Goal: Task Accomplishment & Management: Use online tool/utility

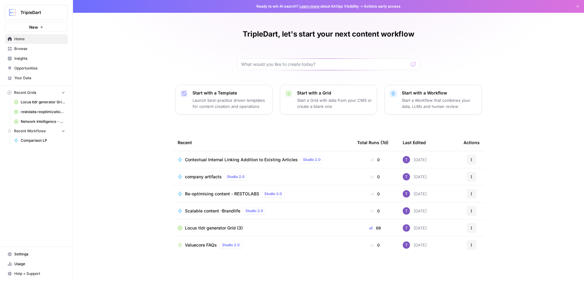
click at [25, 71] on link "Opportunities" at bounding box center [36, 68] width 63 height 10
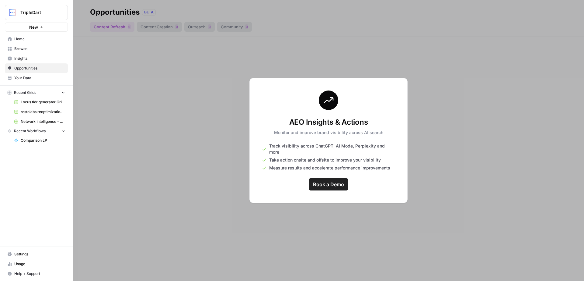
click at [19, 41] on span "Home" at bounding box center [39, 38] width 51 height 5
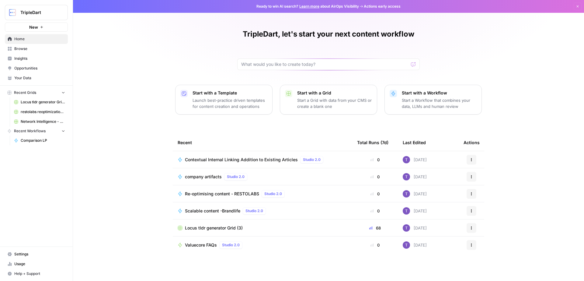
click at [23, 49] on span "Browse" at bounding box center [39, 48] width 51 height 5
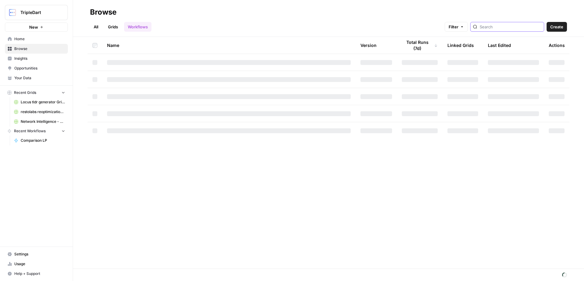
click at [506, 28] on input "search" at bounding box center [511, 27] width 62 height 6
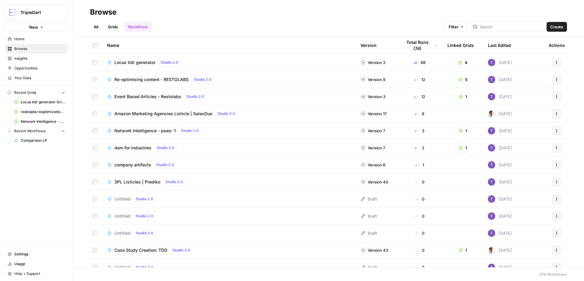
click at [560, 25] on span "Create" at bounding box center [557, 27] width 13 height 6
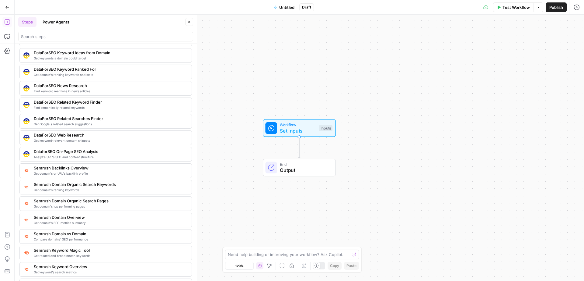
scroll to position [595, 0]
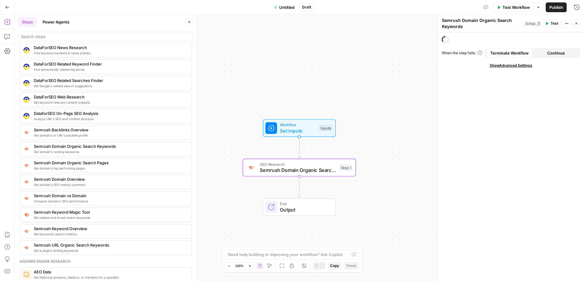
click at [577, 22] on icon "button" at bounding box center [577, 24] width 4 height 4
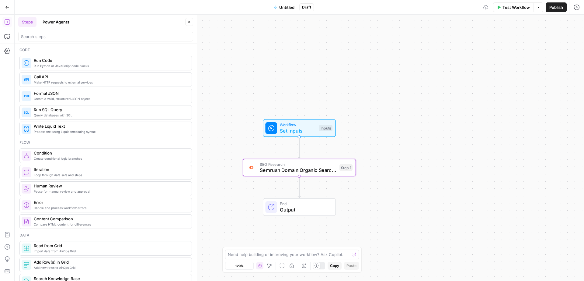
scroll to position [0, 0]
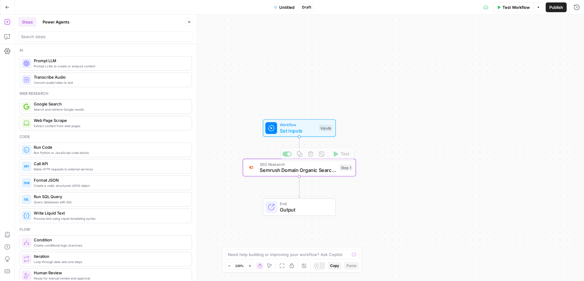
click at [289, 129] on span "Set Inputs" at bounding box center [298, 130] width 36 height 7
click at [485, 39] on button "Add Field" at bounding box center [506, 42] width 126 height 10
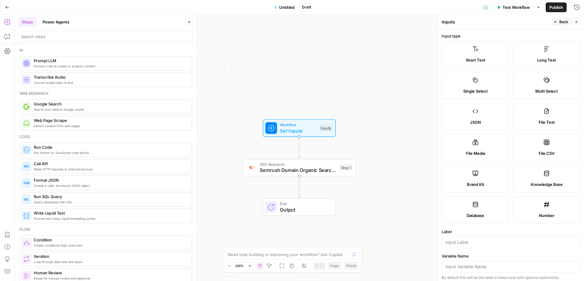
click at [545, 58] on span "Long Text" at bounding box center [546, 60] width 19 height 6
click at [504, 240] on input "Label" at bounding box center [511, 242] width 131 height 6
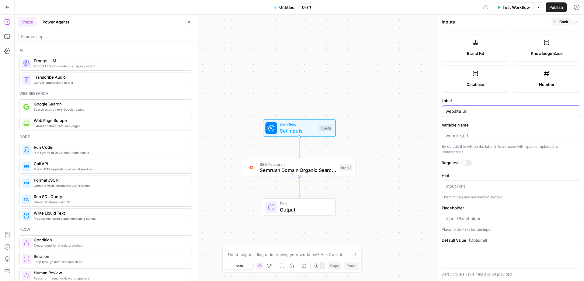
type input "website url"
click at [559, 24] on button "Back" at bounding box center [561, 22] width 19 height 8
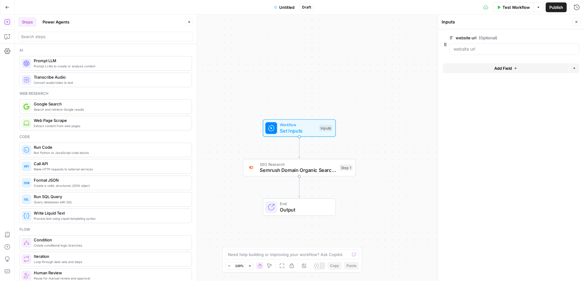
click at [578, 23] on icon "button" at bounding box center [577, 22] width 4 height 4
